Goal: Task Accomplishment & Management: Complete application form

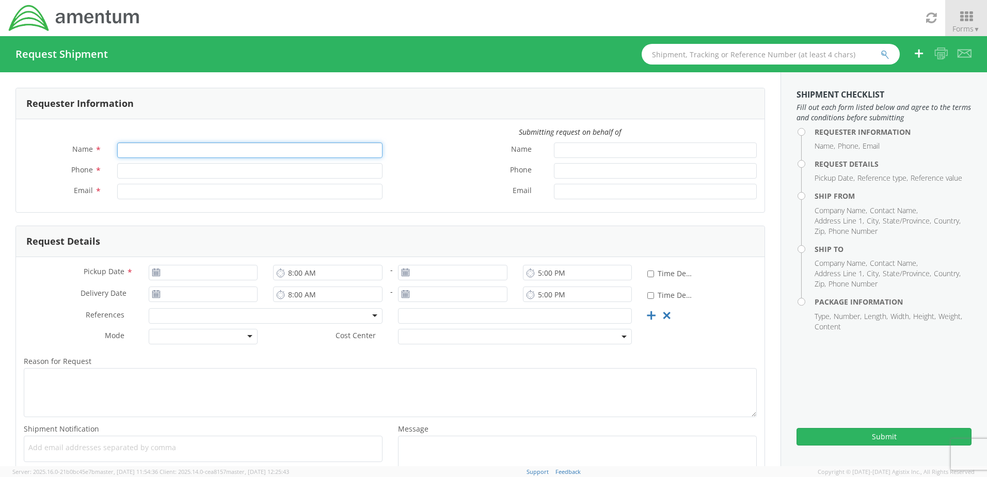
click at [154, 151] on input "Name *" at bounding box center [249, 149] width 265 height 15
type input "[PERSON_NAME]"
type input "4698458443"
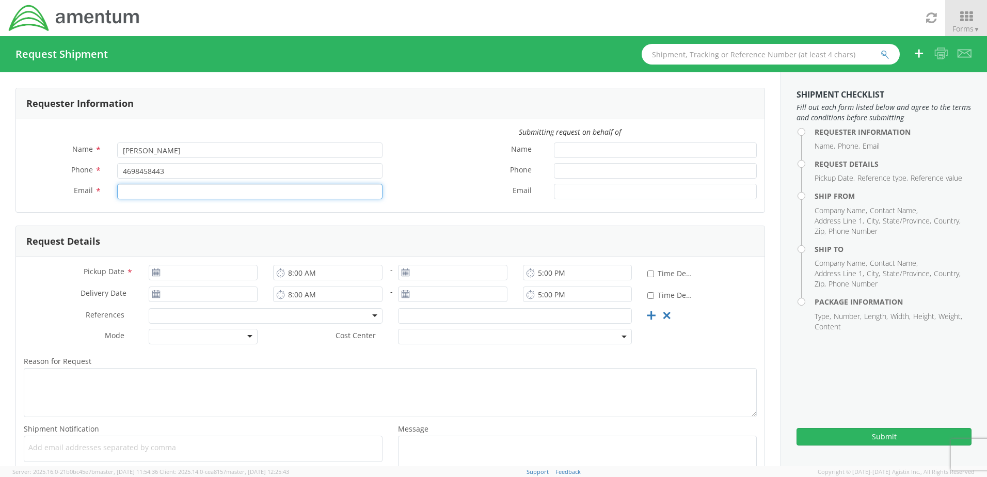
type input "[PERSON_NAME][EMAIL_ADDRESS][DOMAIN_NAME]"
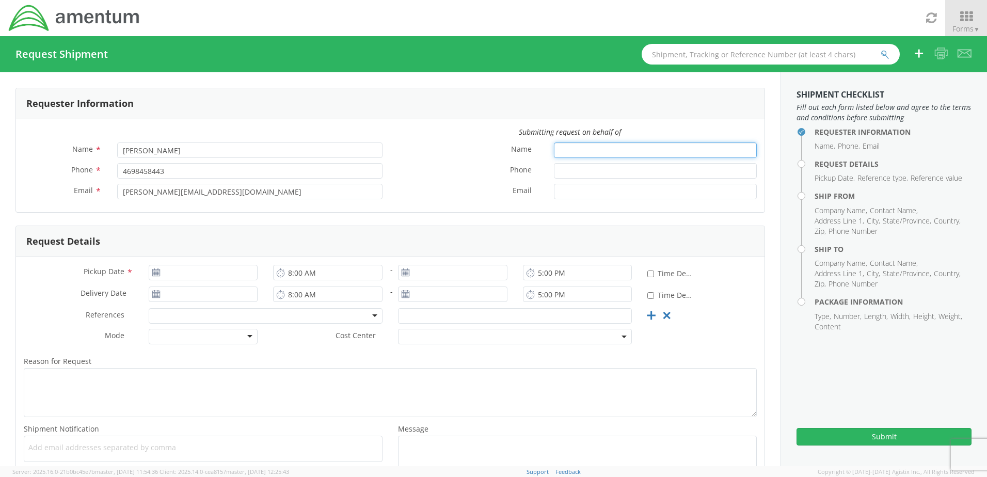
click at [569, 152] on input "Name *" at bounding box center [655, 149] width 203 height 15
click at [568, 150] on input "Name *" at bounding box center [655, 149] width 203 height 15
click at [449, 172] on label "Phone *" at bounding box center [468, 169] width 156 height 13
click at [554, 172] on input "Phone *" at bounding box center [655, 170] width 203 height 15
type input "[DATE]"
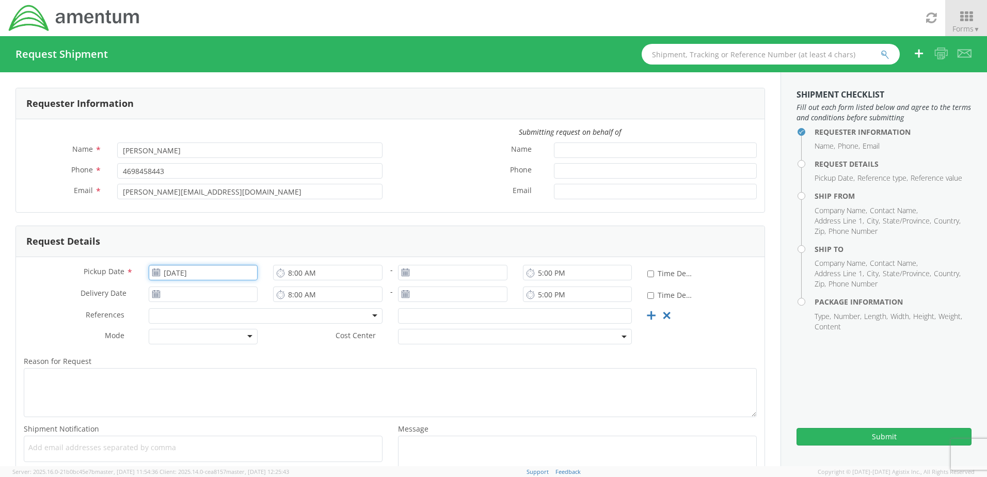
click at [169, 279] on input "[DATE]" at bounding box center [203, 272] width 109 height 15
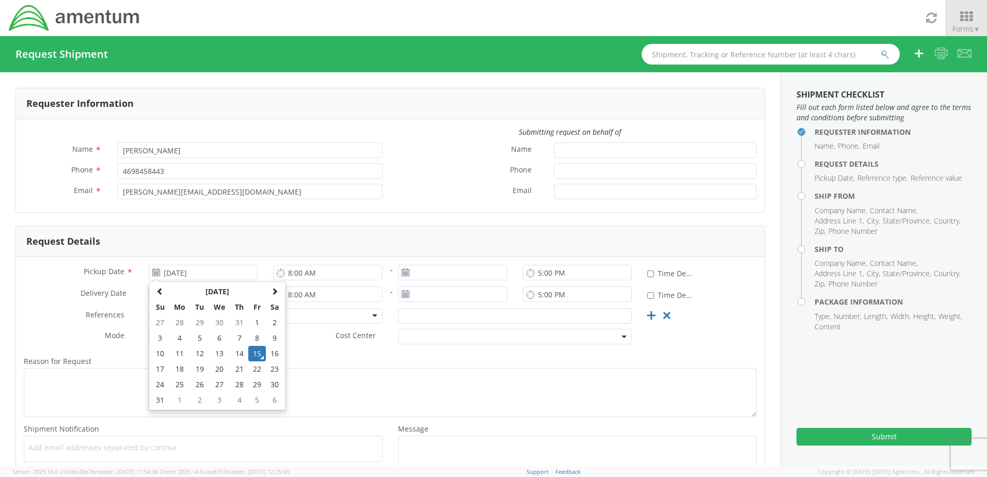
click at [154, 269] on icon at bounding box center [156, 272] width 9 height 8
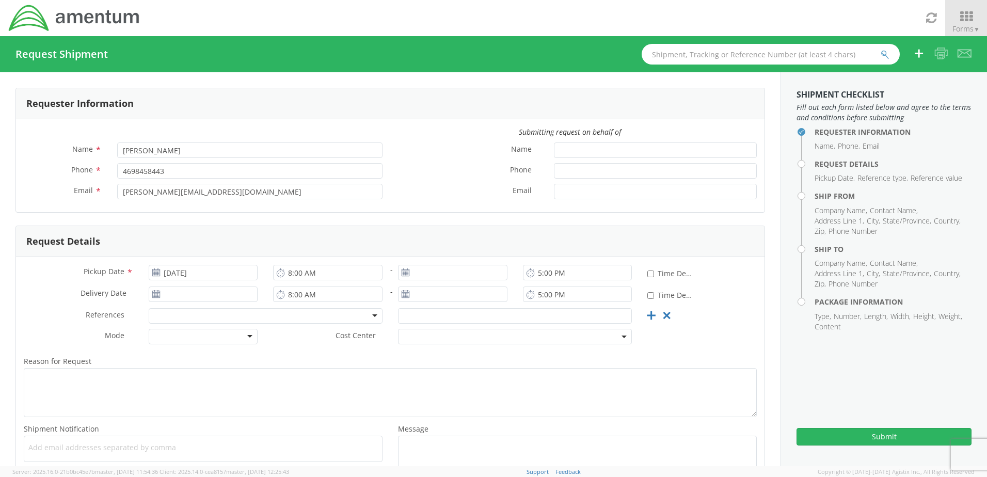
click at [154, 269] on icon at bounding box center [156, 272] width 9 height 8
click at [158, 274] on use at bounding box center [155, 271] width 7 height 7
type input "[DATE]"
click at [185, 293] on input "[DATE]" at bounding box center [203, 293] width 109 height 15
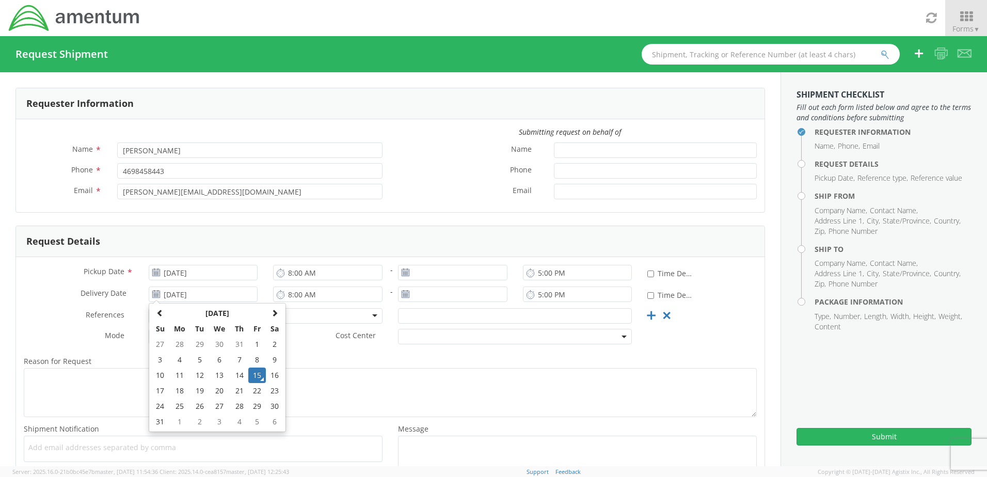
click at [272, 214] on form "Requester Information Submitting request on behalf of Name * [PERSON_NAME] Phon…" at bounding box center [389, 288] width 749 height 400
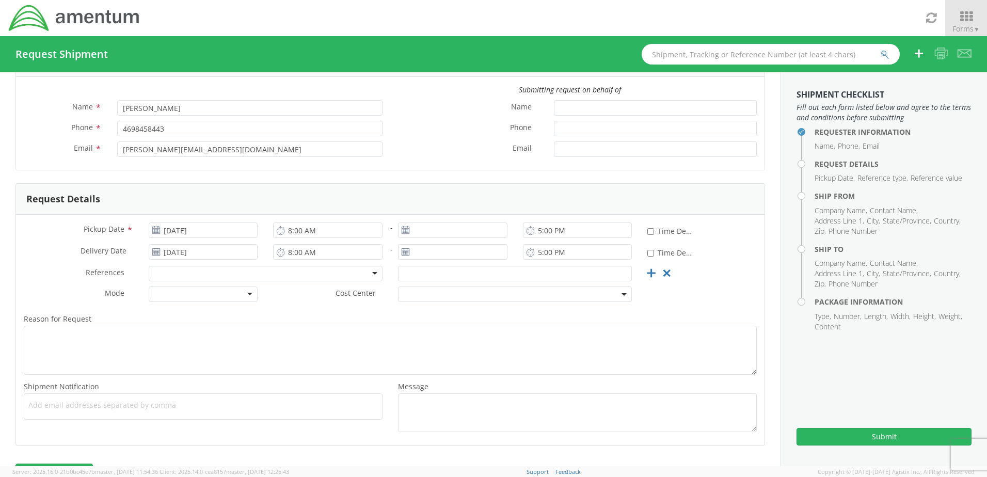
scroll to position [76, 0]
